Goal: Task Accomplishment & Management: Complete application form

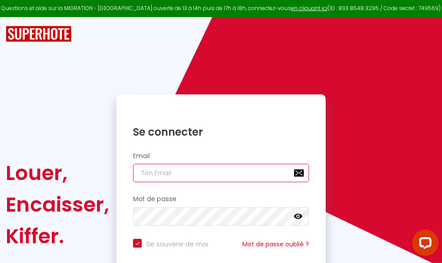
click at [225, 170] on input "email" at bounding box center [221, 173] width 176 height 18
type input "m"
checkbox input "true"
type input "ma"
checkbox input "true"
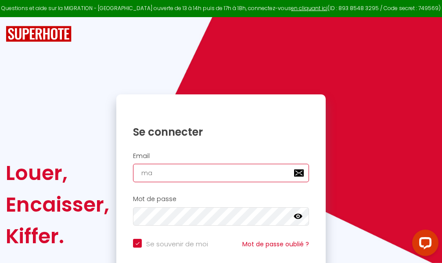
type input "mar"
checkbox input "true"
type input "marc"
checkbox input "true"
type input "marcd"
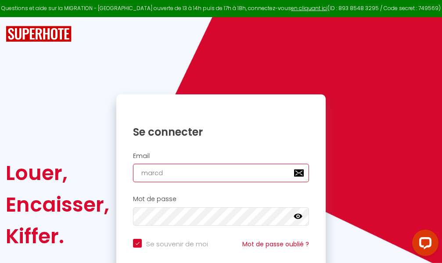
checkbox input "true"
type input "marcdp"
checkbox input "true"
type input "marcdpo"
checkbox input "true"
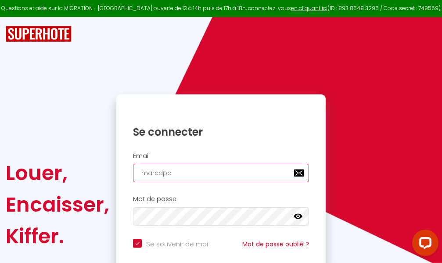
type input "marcdpoz"
checkbox input "true"
type input "marcdpoz."
checkbox input "true"
type input "marcdpoz.l"
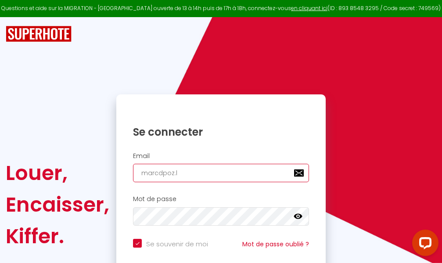
checkbox input "true"
type input "marcdpoz.lo"
checkbox input "true"
type input "marcdpoz.loc"
checkbox input "true"
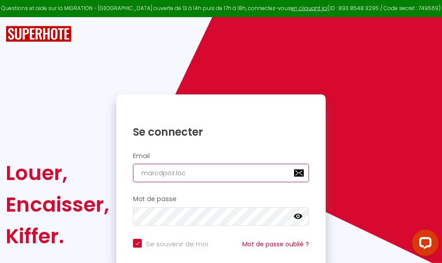
type input "marcdpoz.loca"
checkbox input "true"
type input "marcdpoz.locat"
checkbox input "true"
type input "marcdpoz.locati"
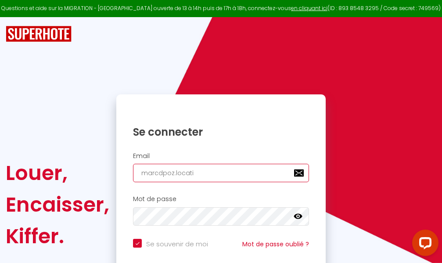
checkbox input "true"
type input "marcdpoz.locatio"
checkbox input "true"
type input "marcdpoz.location"
checkbox input "true"
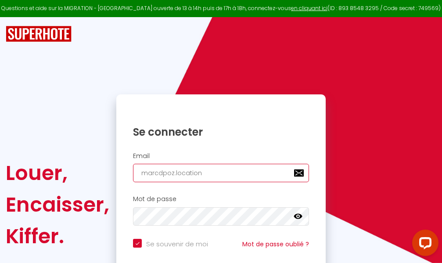
type input "marcdpoz.location@"
checkbox input "true"
type input "marcdpoz.location@g"
checkbox input "true"
type input "marcdpoz.location@gm"
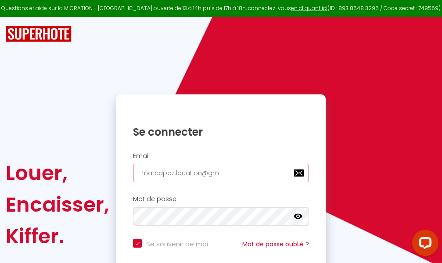
checkbox input "true"
type input "marcdpoz.location@gma"
checkbox input "true"
type input "marcdpoz.location@gmai"
checkbox input "true"
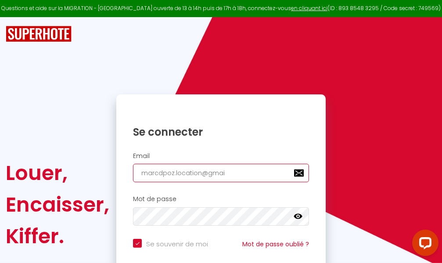
type input "[EMAIL_ADDRESS]"
checkbox input "true"
type input "[EMAIL_ADDRESS]."
checkbox input "true"
type input "marcdpoz.location@gmail.c"
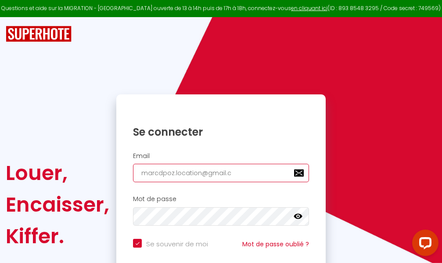
checkbox input "true"
type input "[EMAIL_ADDRESS][DOMAIN_NAME]"
checkbox input "true"
type input "[EMAIL_ADDRESS][DOMAIN_NAME]"
checkbox input "true"
